Goal: Task Accomplishment & Management: Manage account settings

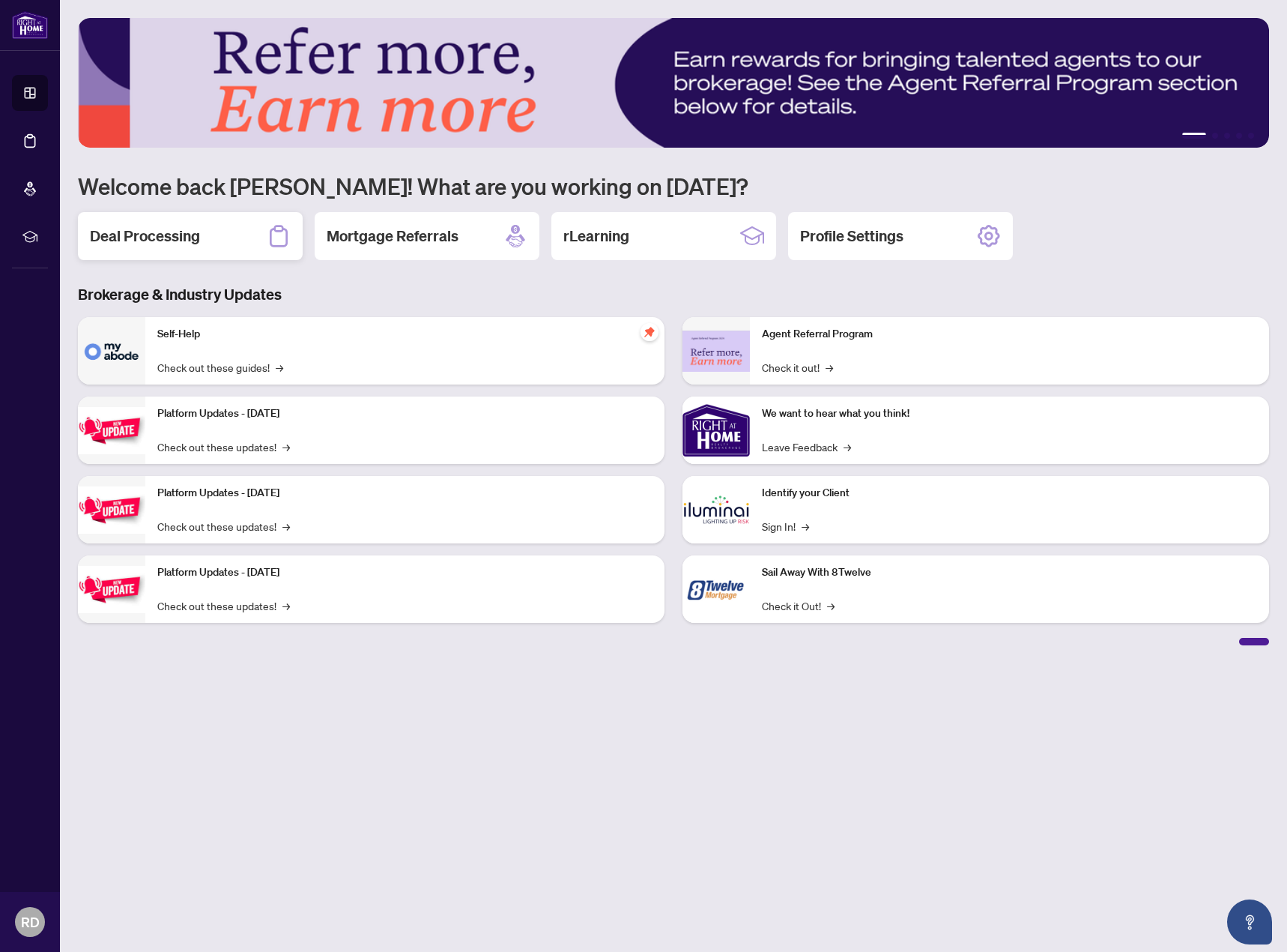
click at [216, 235] on div "Deal Processing" at bounding box center [190, 236] width 225 height 48
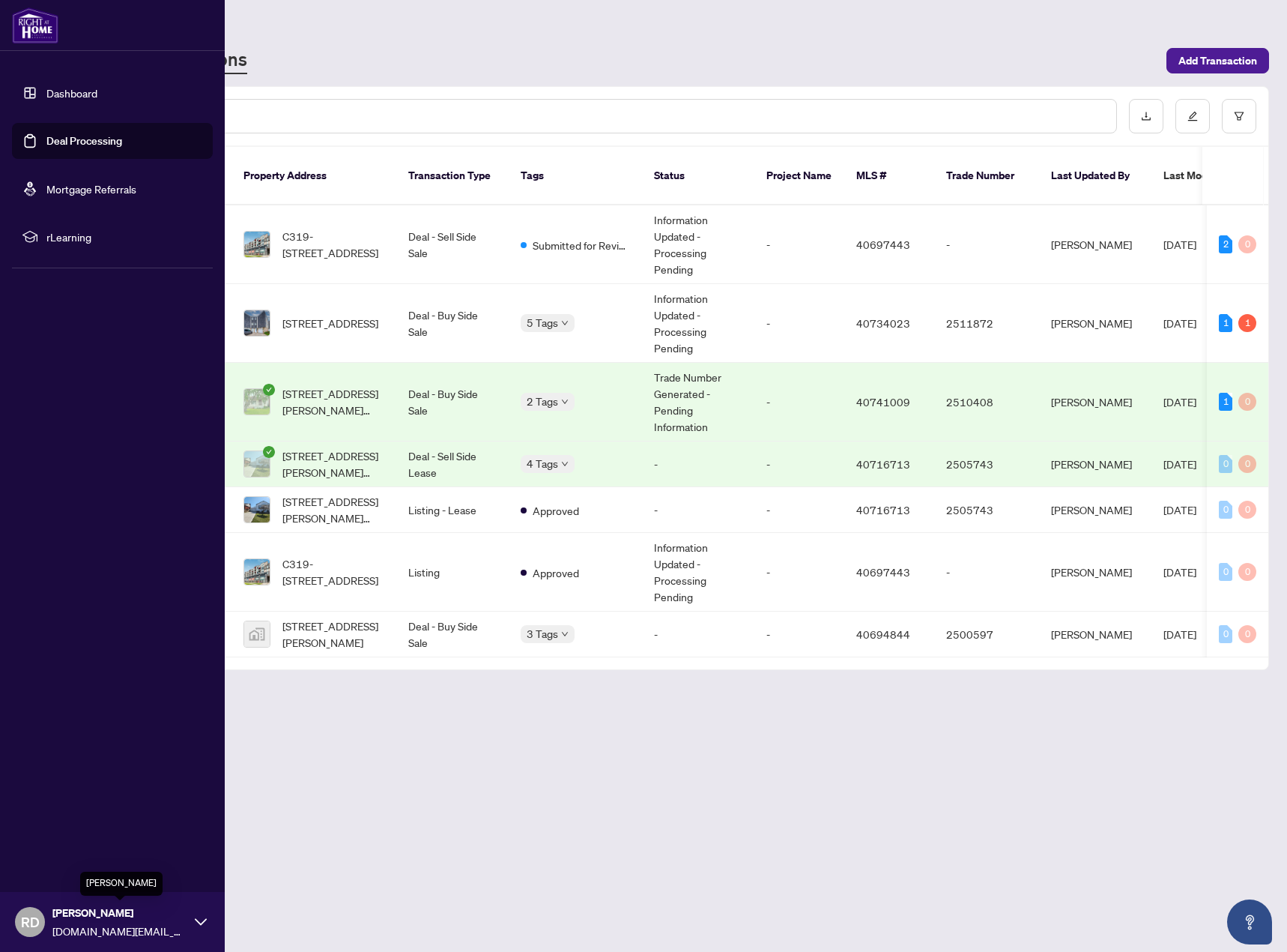
click at [104, 920] on span "[PERSON_NAME]" at bounding box center [120, 913] width 135 height 16
click at [77, 836] on span "Logout" at bounding box center [61, 832] width 34 height 24
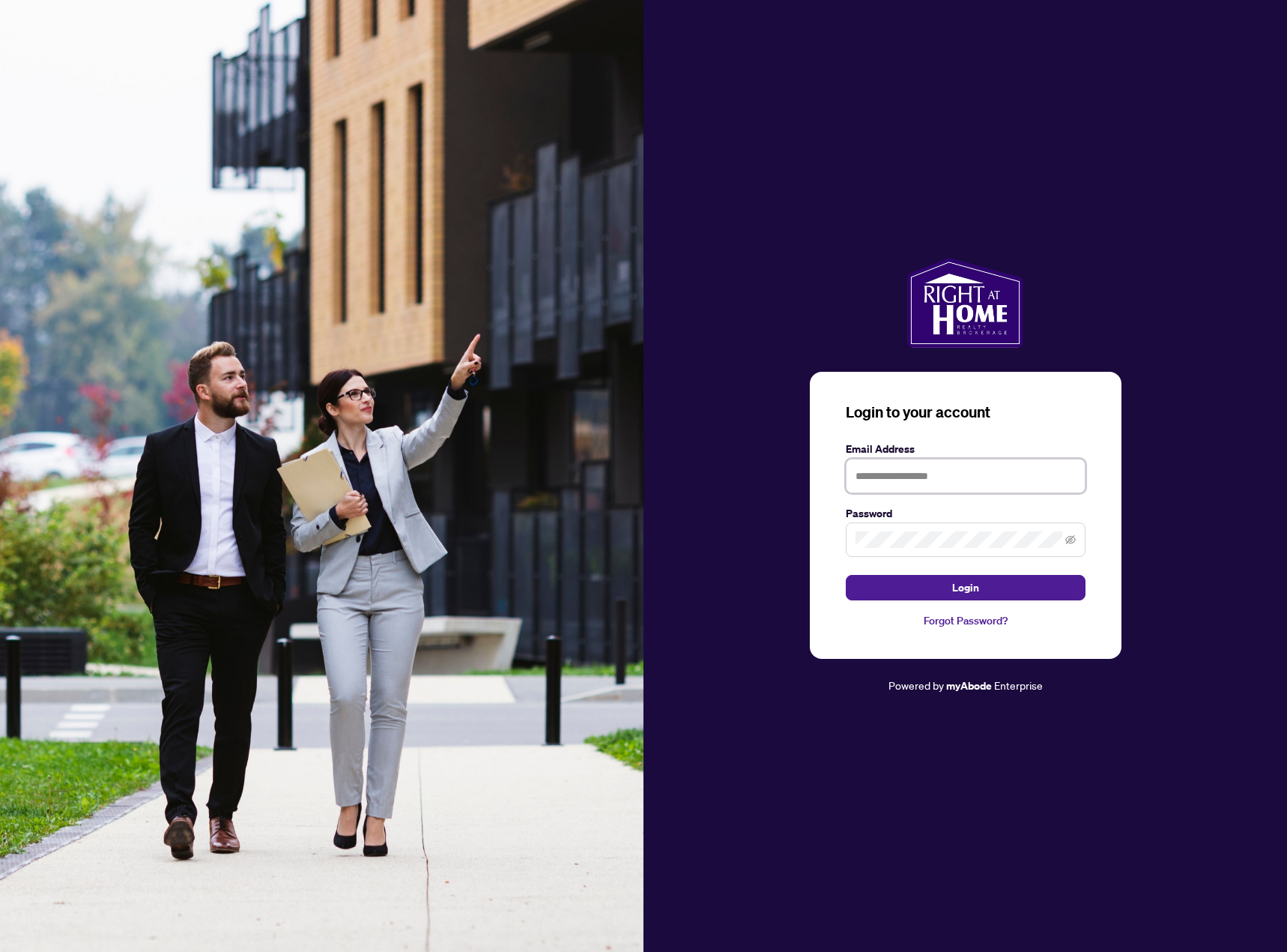
type input "**********"
